Goal: Task Accomplishment & Management: Complete application form

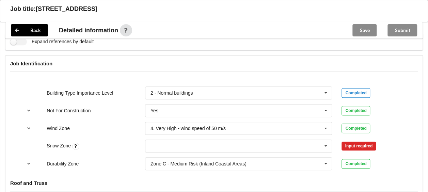
scroll to position [289, 0]
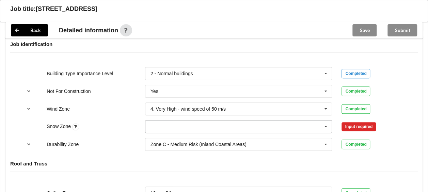
click at [326, 124] on icon at bounding box center [326, 127] width 10 height 13
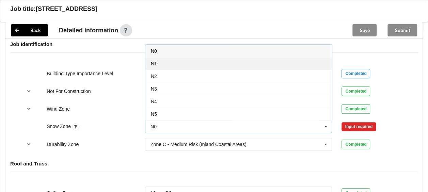
click at [244, 65] on div "N1" at bounding box center [238, 63] width 187 height 13
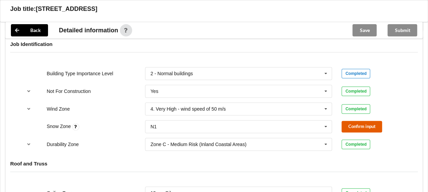
click at [347, 122] on button "Confirm input" at bounding box center [362, 126] width 41 height 11
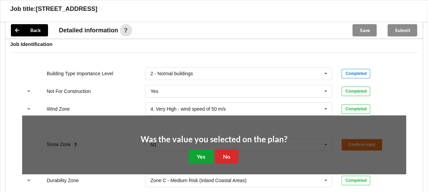
click at [204, 157] on button "Yes" at bounding box center [201, 156] width 25 height 14
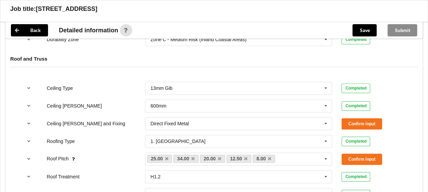
scroll to position [396, 0]
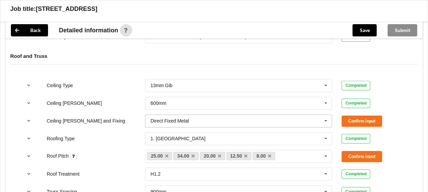
click at [324, 122] on icon at bounding box center [326, 121] width 10 height 13
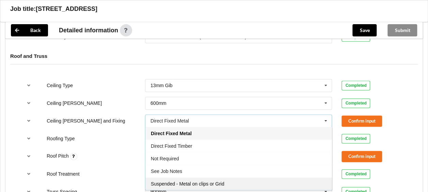
click at [259, 179] on div "Suspended - Metal on clips or Grid" at bounding box center [238, 183] width 187 height 13
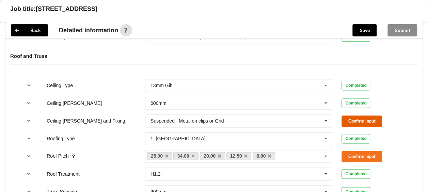
click at [349, 121] on button "Confirm input" at bounding box center [362, 120] width 41 height 11
click at [193, 154] on icon at bounding box center [192, 156] width 3 height 4
click at [222, 154] on link "12.50" at bounding box center [212, 156] width 25 height 8
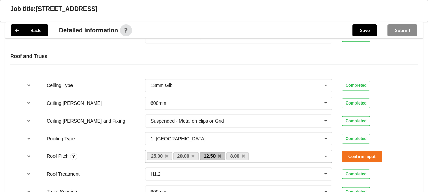
click at [222, 154] on link "12.50" at bounding box center [212, 156] width 25 height 8
click at [219, 154] on icon at bounding box center [219, 156] width 3 height 4
click at [219, 154] on link "8.00" at bounding box center [211, 156] width 22 height 8
click at [217, 154] on icon at bounding box center [216, 156] width 3 height 4
click at [359, 157] on button "Confirm input" at bounding box center [362, 156] width 41 height 11
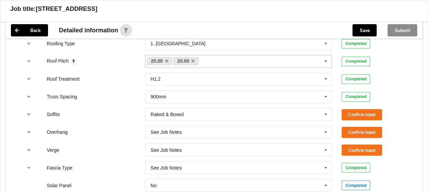
scroll to position [492, 0]
click at [354, 113] on button "Confirm input" at bounding box center [362, 114] width 41 height 11
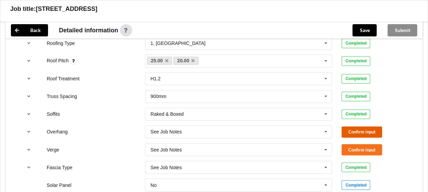
click at [350, 129] on button "Confirm input" at bounding box center [362, 131] width 41 height 11
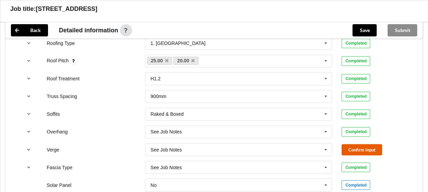
click at [354, 144] on button "Confirm input" at bounding box center [362, 149] width 41 height 11
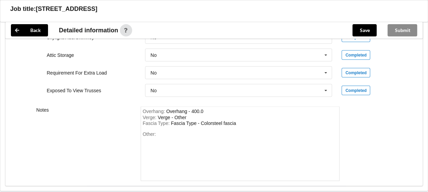
scroll to position [693, 0]
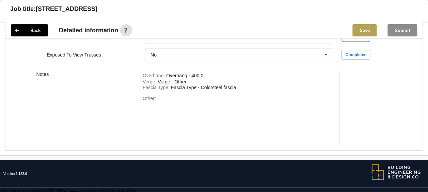
click at [370, 30] on button "Save" at bounding box center [364, 30] width 24 height 12
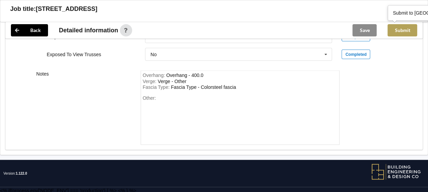
click at [406, 29] on button "Submit" at bounding box center [403, 30] width 30 height 12
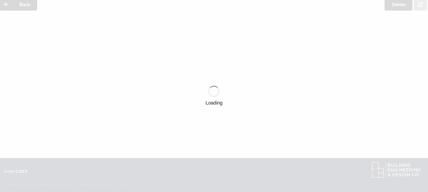
scroll to position [662, 0]
